Goal: Task Accomplishment & Management: Use online tool/utility

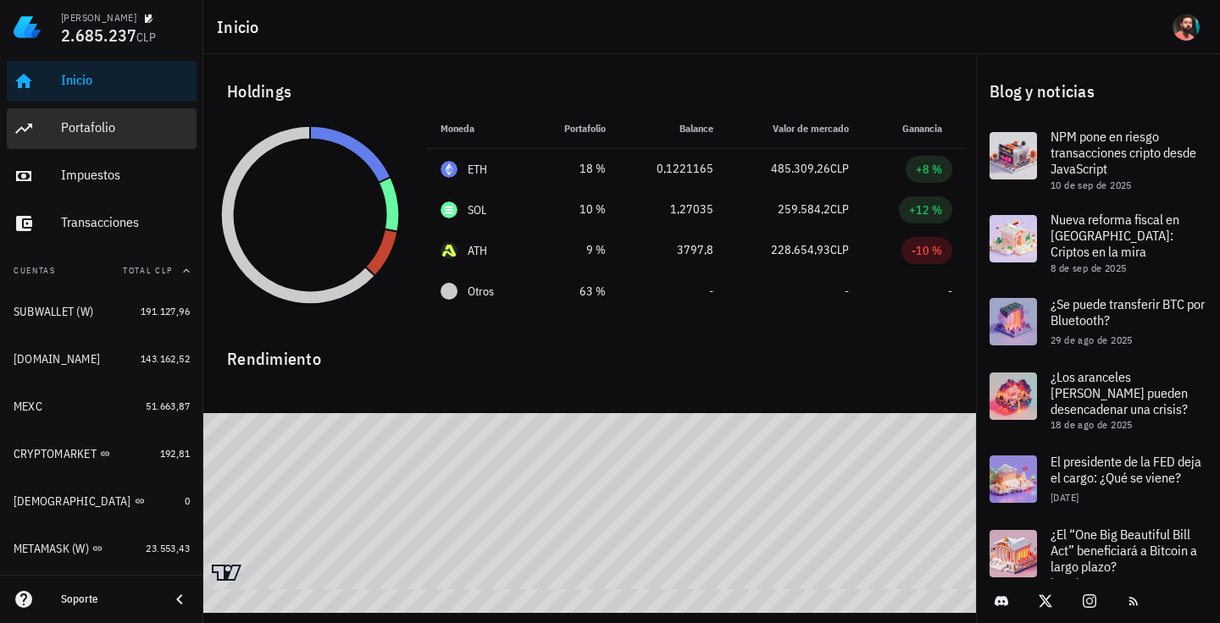
click at [125, 134] on div "Portafolio" at bounding box center [125, 127] width 129 height 16
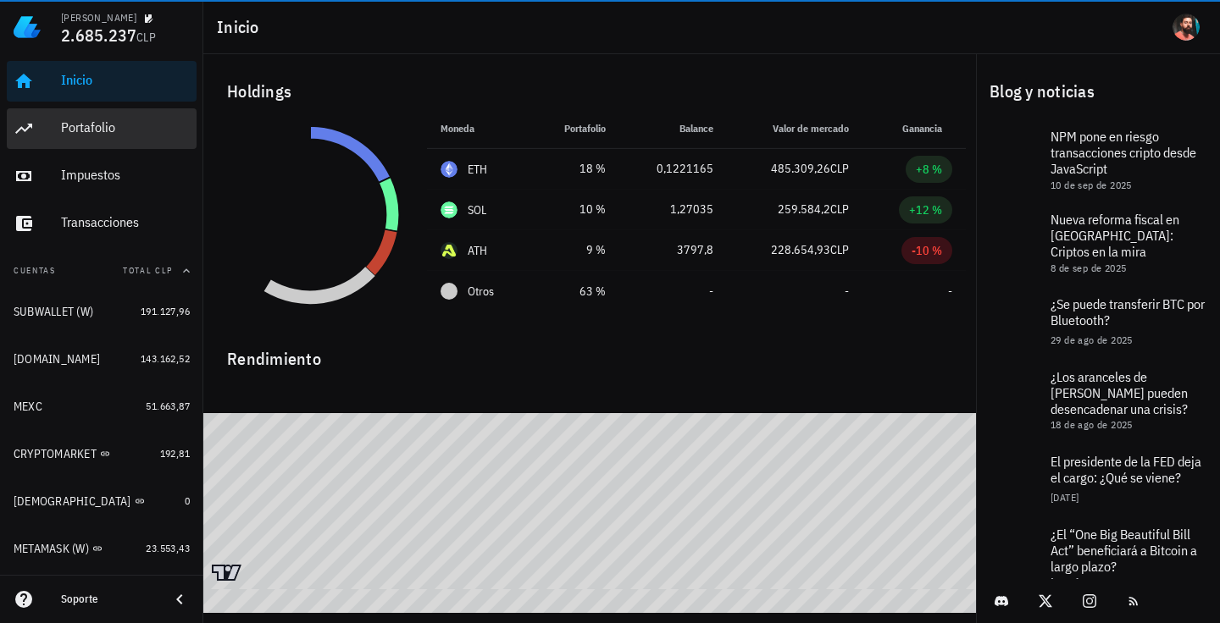
click at [59, 125] on link "Portafolio" at bounding box center [102, 128] width 190 height 41
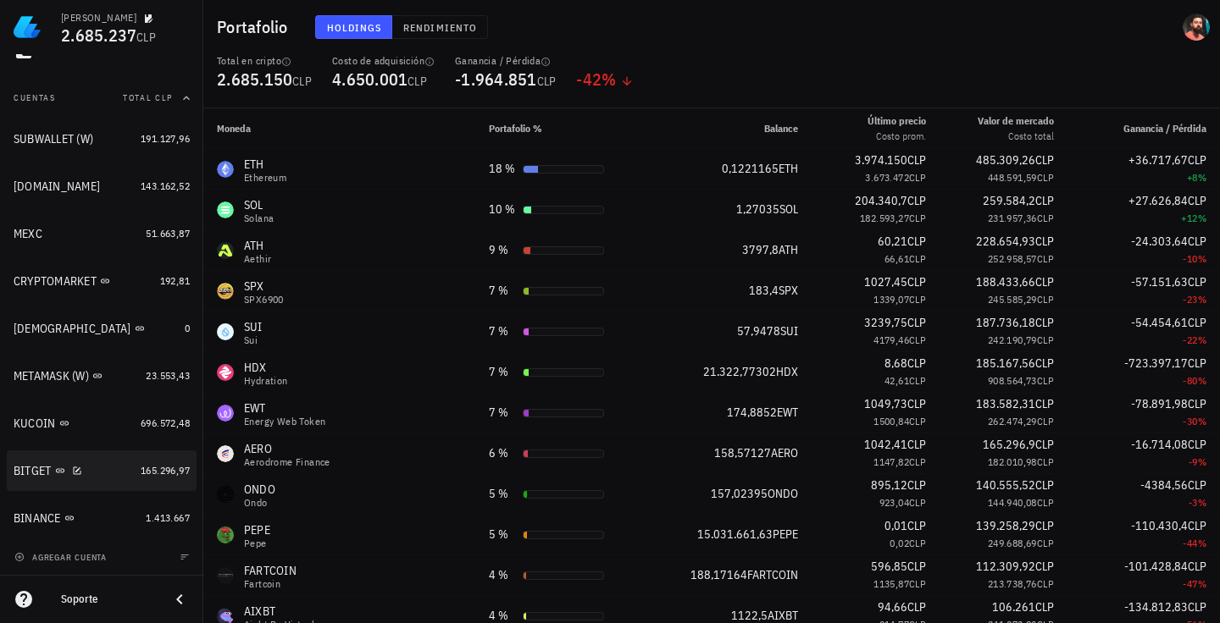
scroll to position [174, 0]
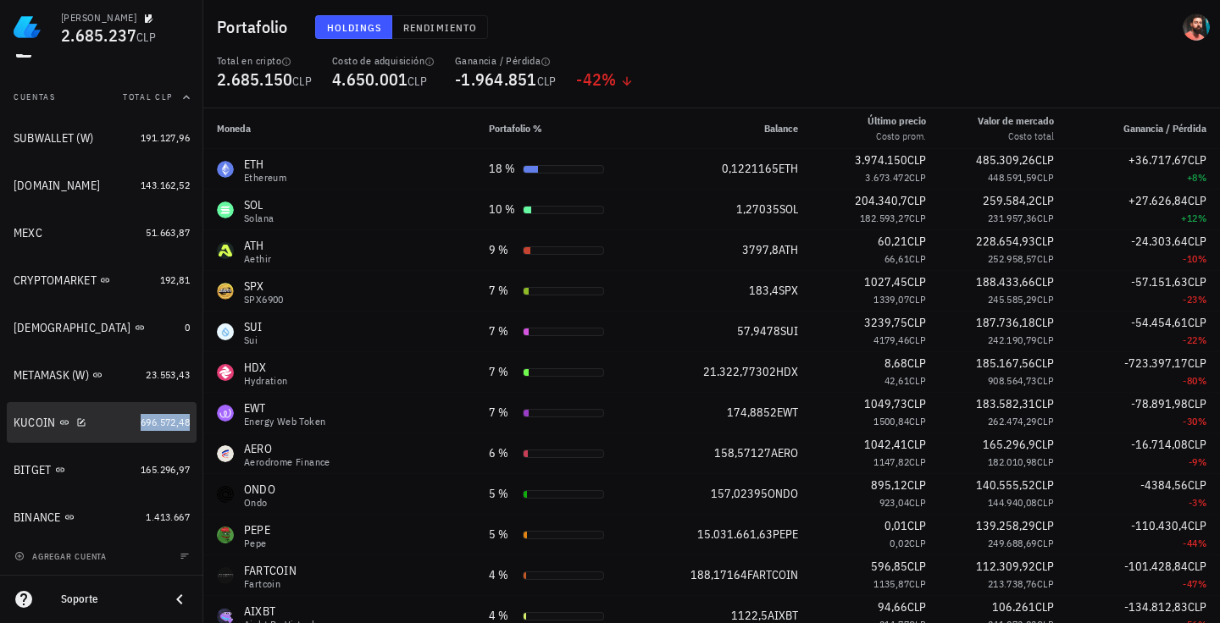
click at [143, 420] on span "696.572,48" at bounding box center [165, 422] width 49 height 13
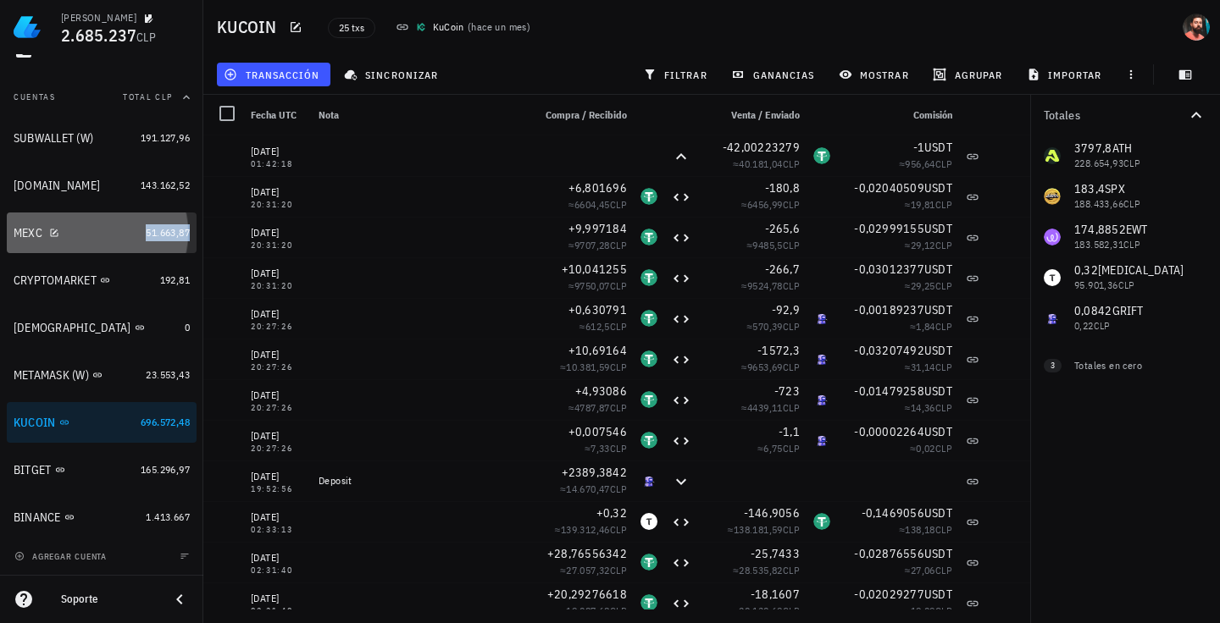
click at [146, 235] on span "51.663,87" at bounding box center [168, 232] width 44 height 13
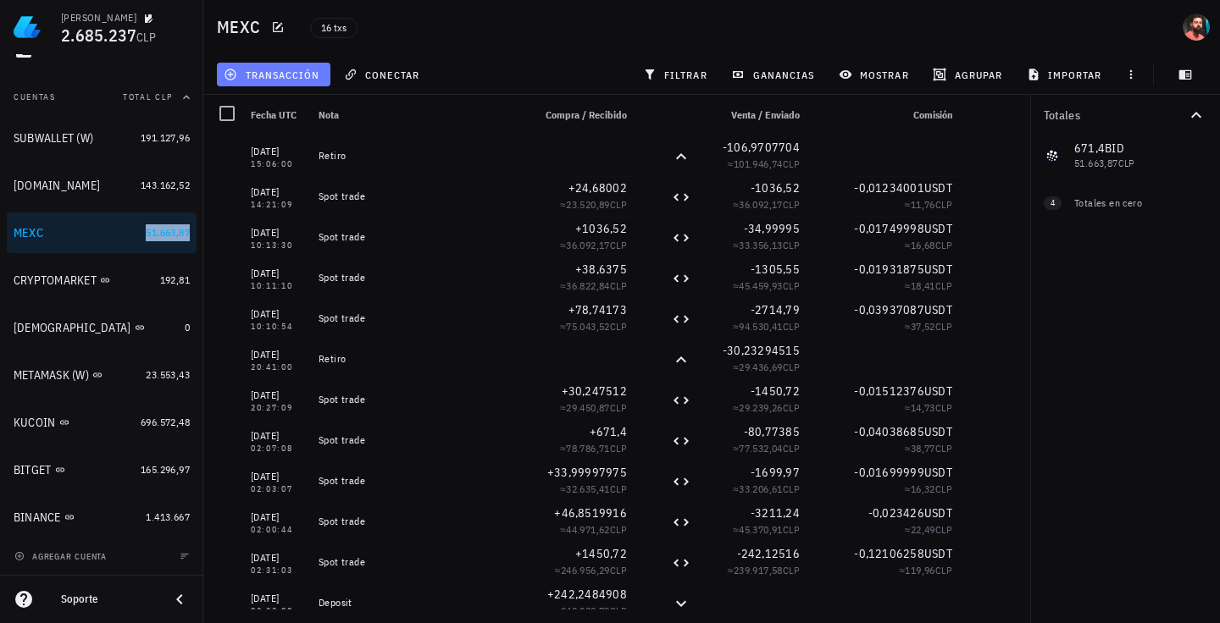
click at [270, 69] on span "transacción" at bounding box center [273, 75] width 92 height 14
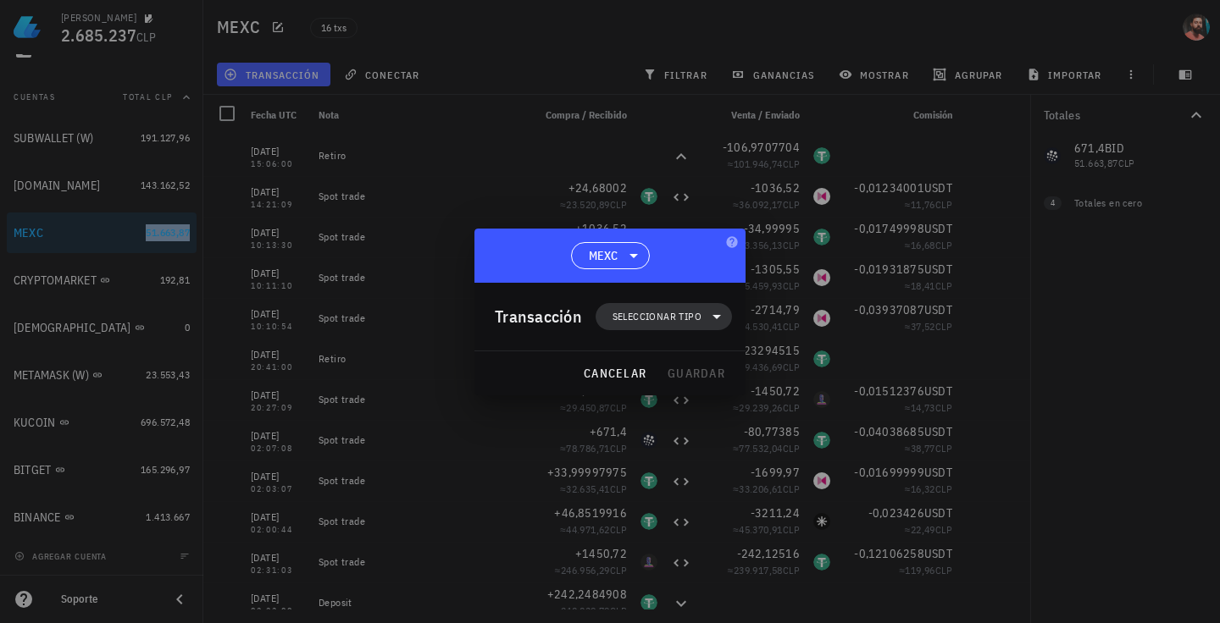
click at [642, 313] on span "Seleccionar tipo" at bounding box center [656, 316] width 89 height 17
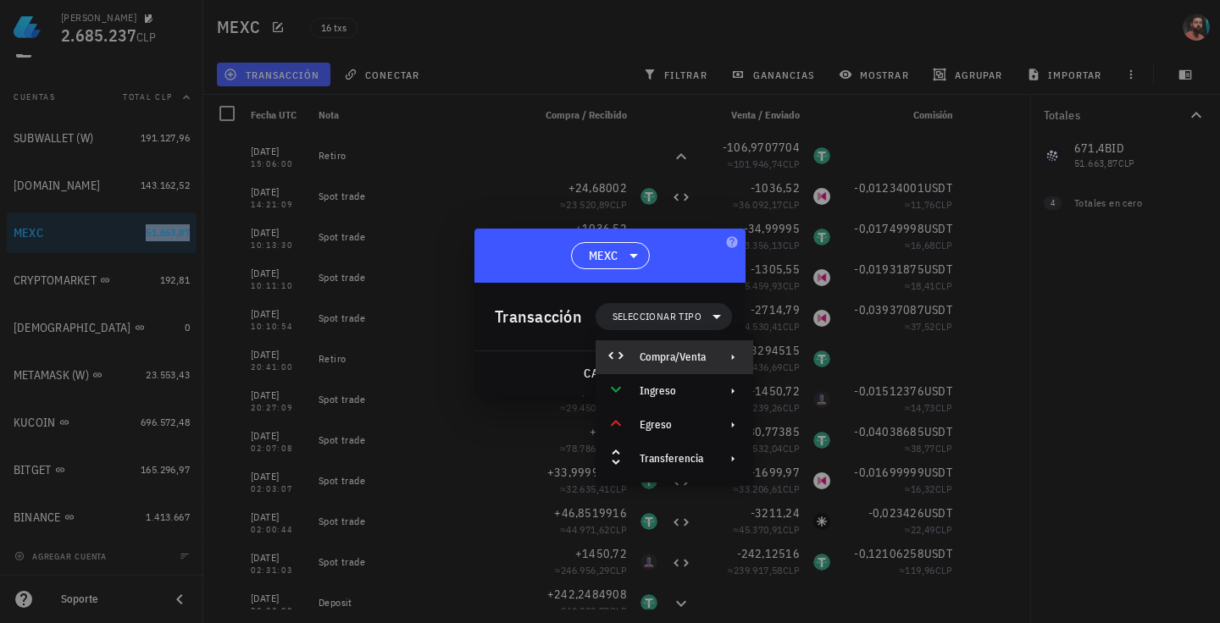
click at [663, 353] on div "Compra/Venta" at bounding box center [672, 358] width 66 height 14
click at [793, 366] on div "Compra/Venta" at bounding box center [833, 364] width 158 height 34
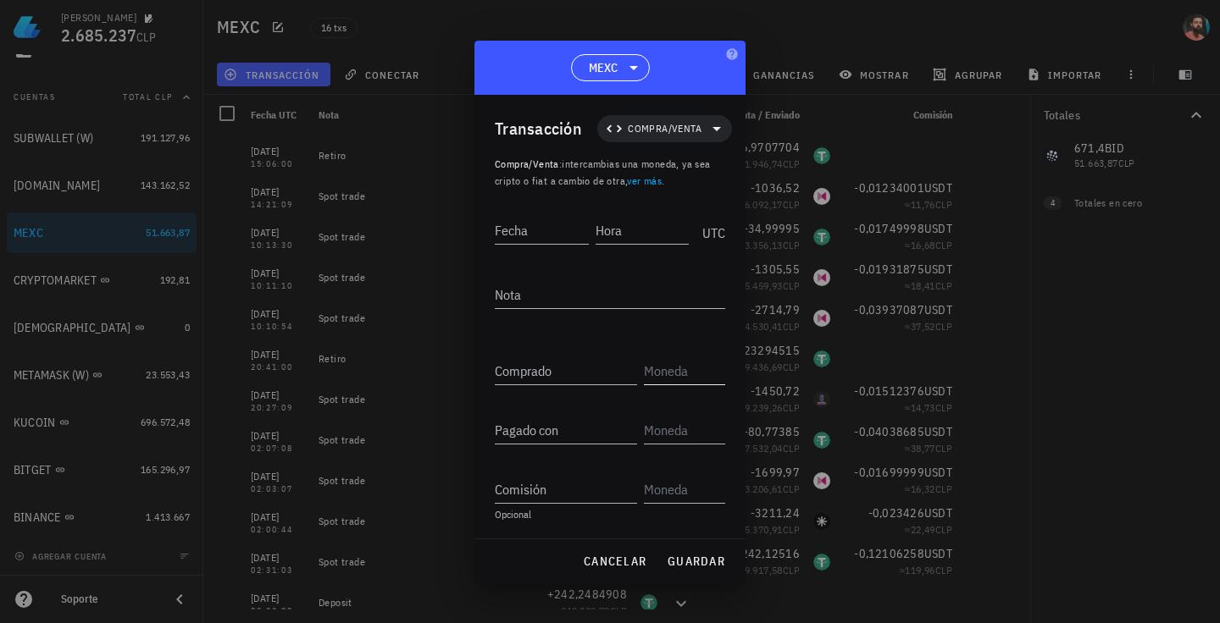
click at [667, 374] on input "text" at bounding box center [683, 370] width 78 height 27
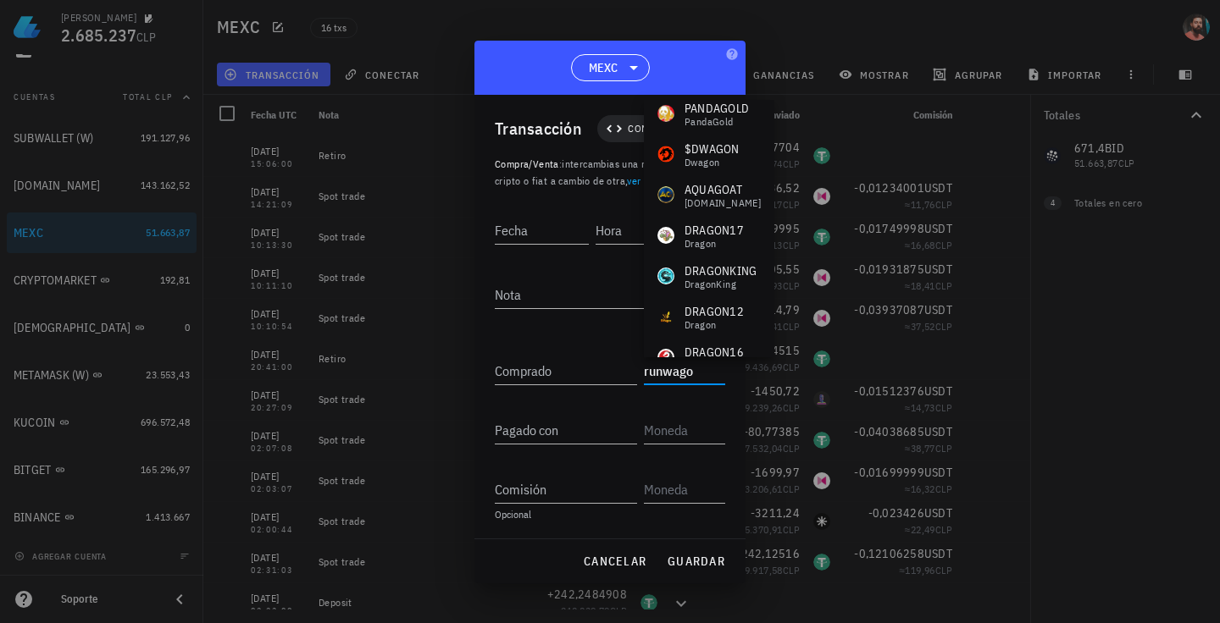
scroll to position [569, 0]
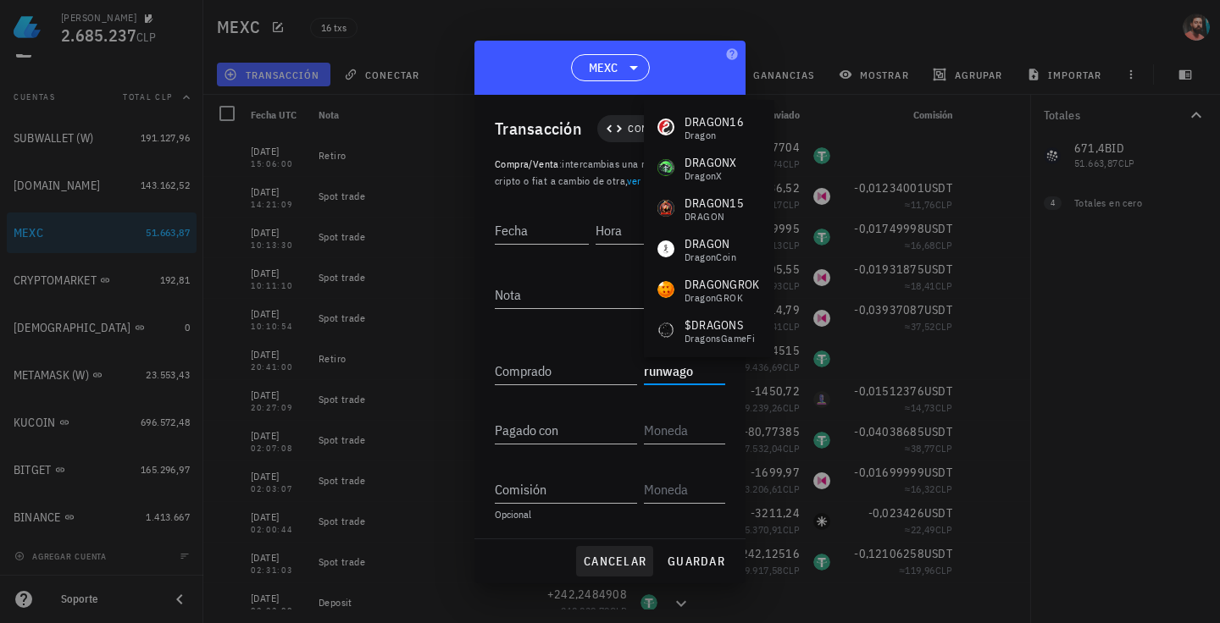
type input "runwago"
click at [624, 557] on span "cancelar" at bounding box center [615, 561] width 64 height 15
